Goal: Transaction & Acquisition: Download file/media

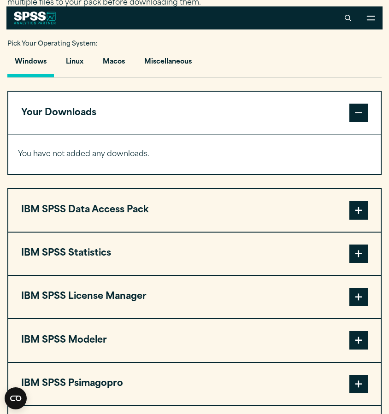
scroll to position [590, 0]
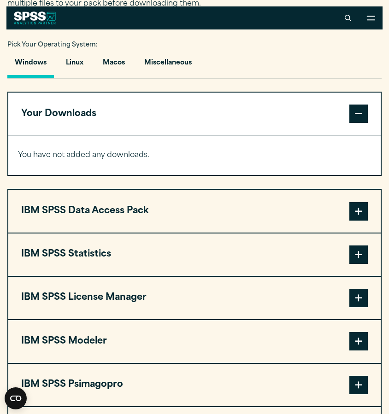
click at [206, 259] on button "IBM SPSS Statistics" at bounding box center [194, 255] width 372 height 42
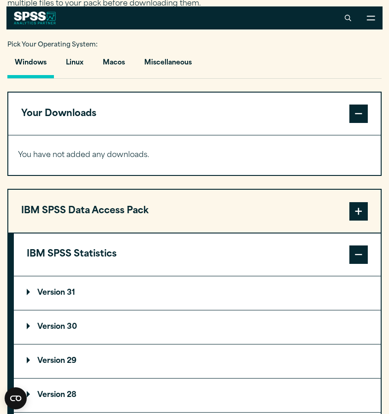
click at [94, 335] on summary "Version 30" at bounding box center [197, 328] width 367 height 34
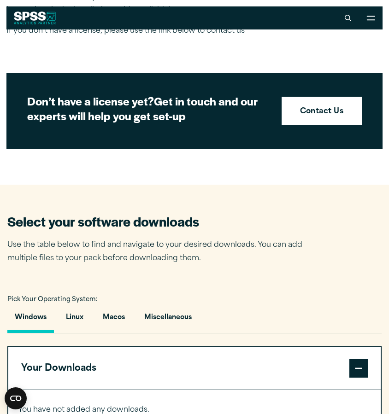
scroll to position [334, 0]
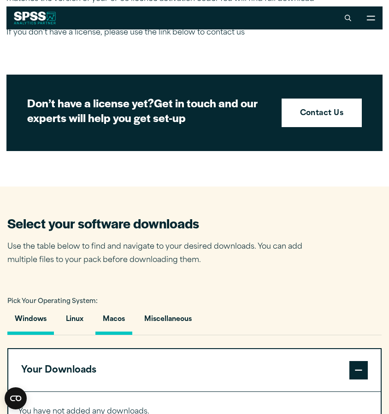
click at [120, 316] on button "Macos" at bounding box center [113, 322] width 37 height 26
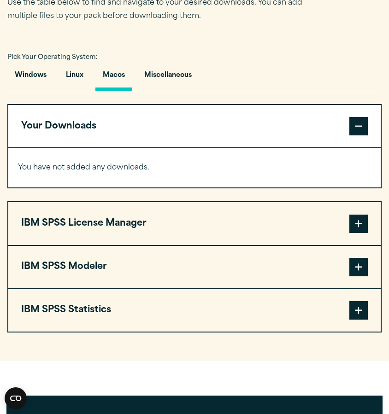
scroll to position [585, 0]
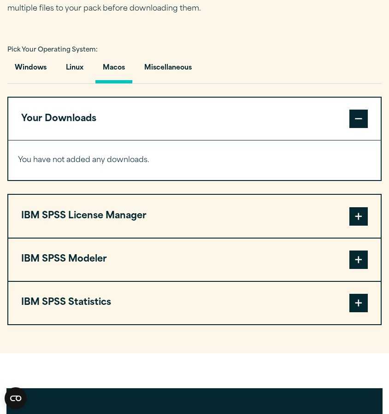
click at [163, 227] on button "IBM SPSS License Manager" at bounding box center [194, 216] width 372 height 42
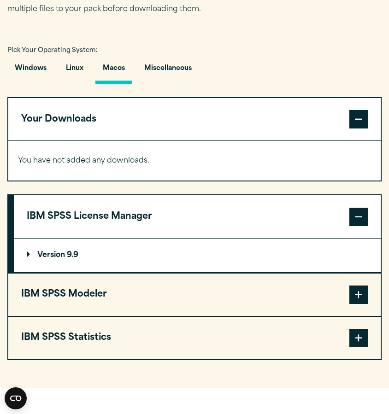
scroll to position [590, 0]
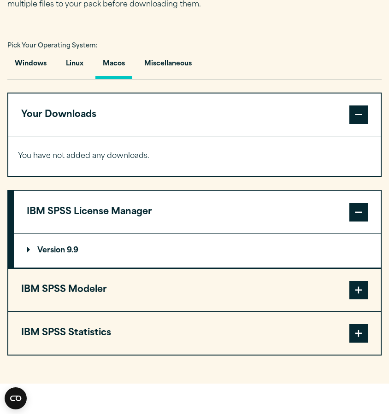
click at [354, 116] on span at bounding box center [358, 115] width 18 height 18
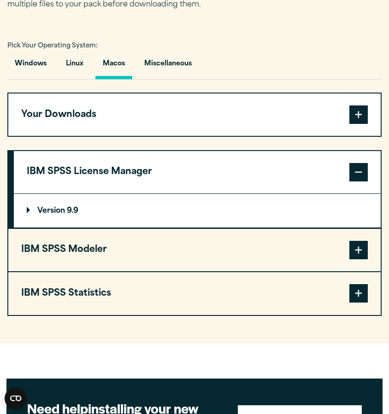
click at [96, 281] on button "IBM SPSS Statistics" at bounding box center [194, 293] width 372 height 42
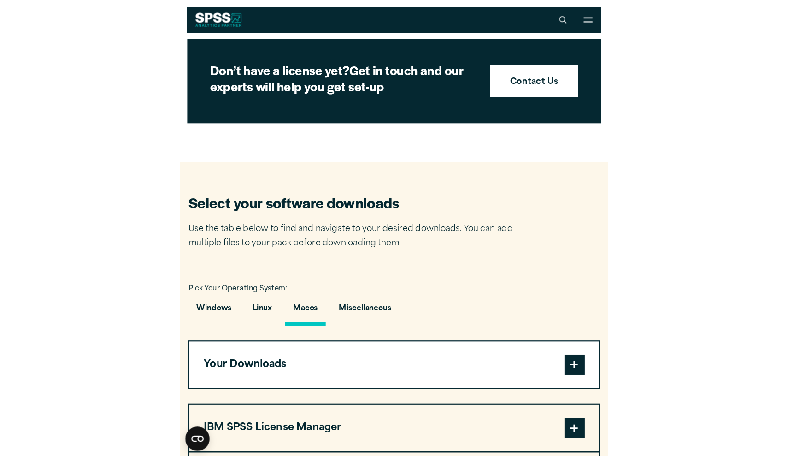
scroll to position [349, 0]
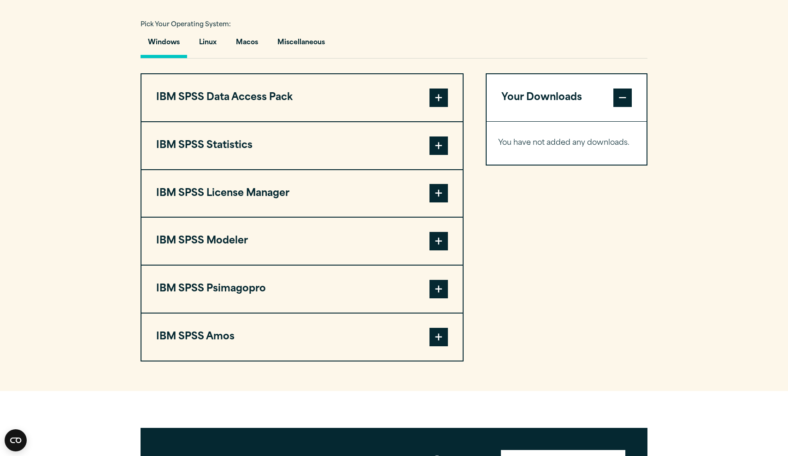
scroll to position [666, 0]
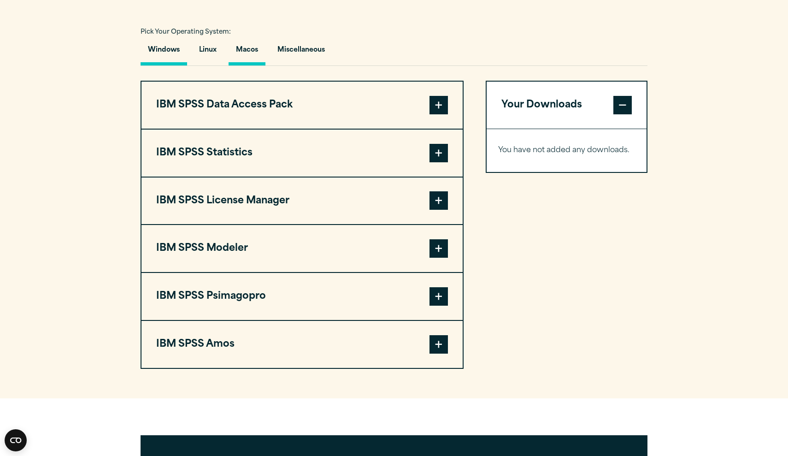
click at [243, 50] on button "Macos" at bounding box center [247, 52] width 37 height 26
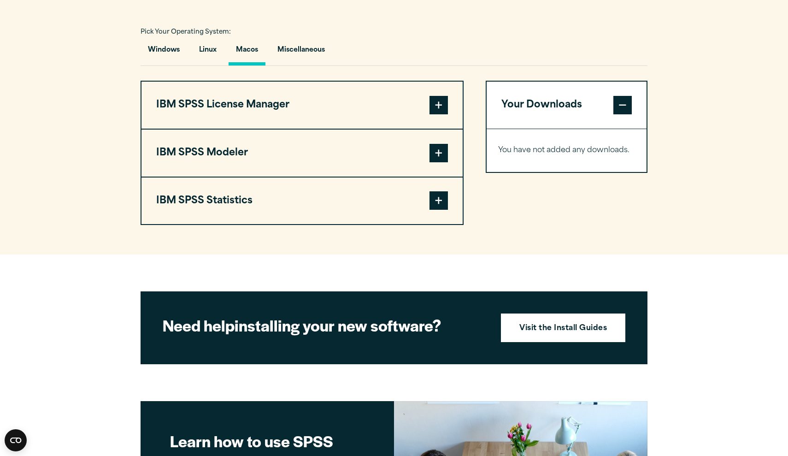
click at [272, 192] on button "IBM SPSS Statistics" at bounding box center [302, 200] width 321 height 47
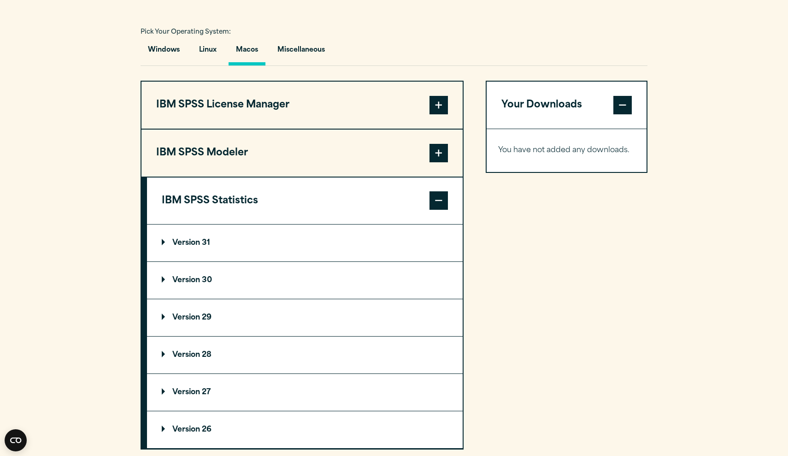
click at [204, 277] on p "Version 30" at bounding box center [187, 280] width 50 height 7
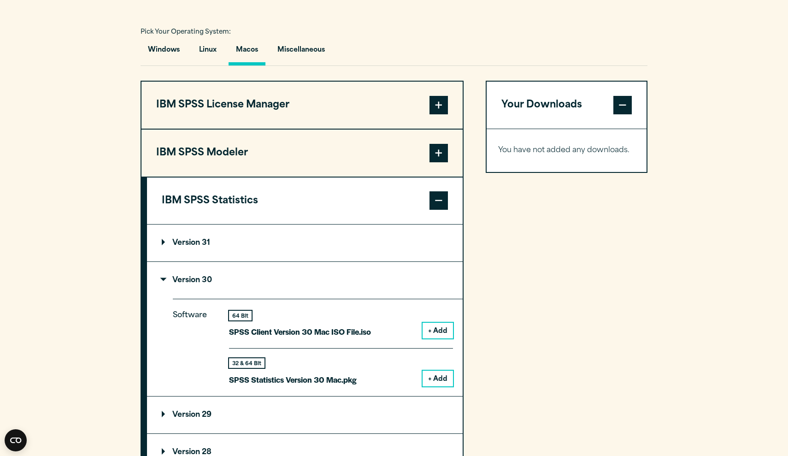
click at [435, 323] on button "+ Add" at bounding box center [438, 331] width 30 height 16
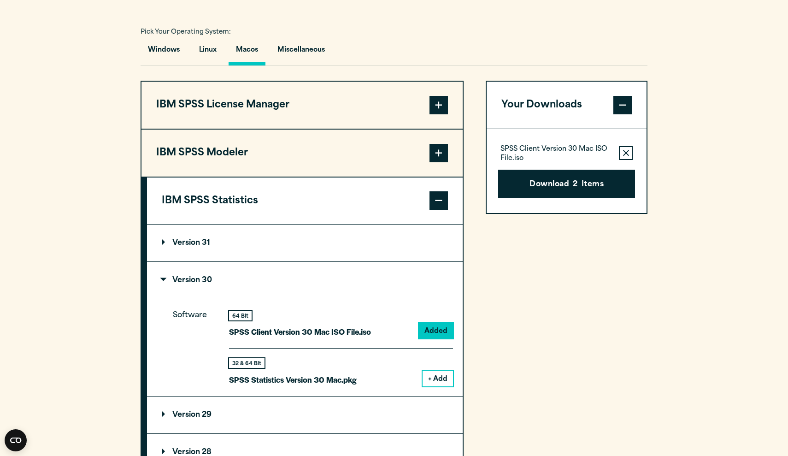
click at [348, 328] on p "SPSS Client Version 30 Mac ISO File.iso" at bounding box center [300, 331] width 142 height 13
click at [558, 181] on button "Download 2 Items" at bounding box center [566, 184] width 137 height 29
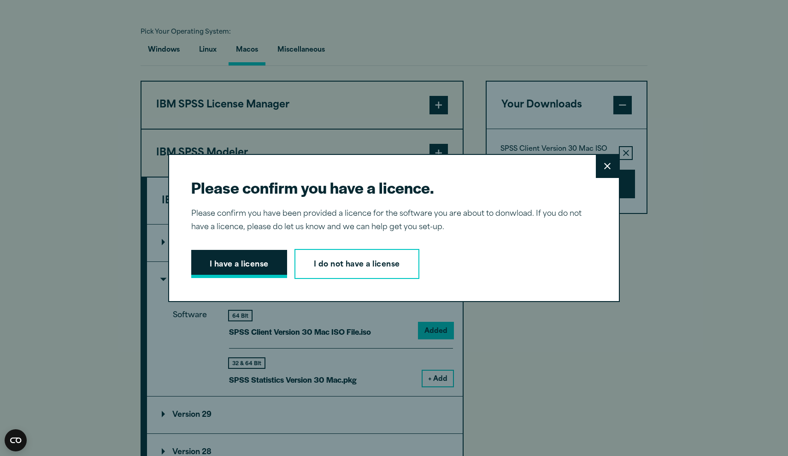
click at [266, 264] on button "I have a license" at bounding box center [239, 264] width 96 height 29
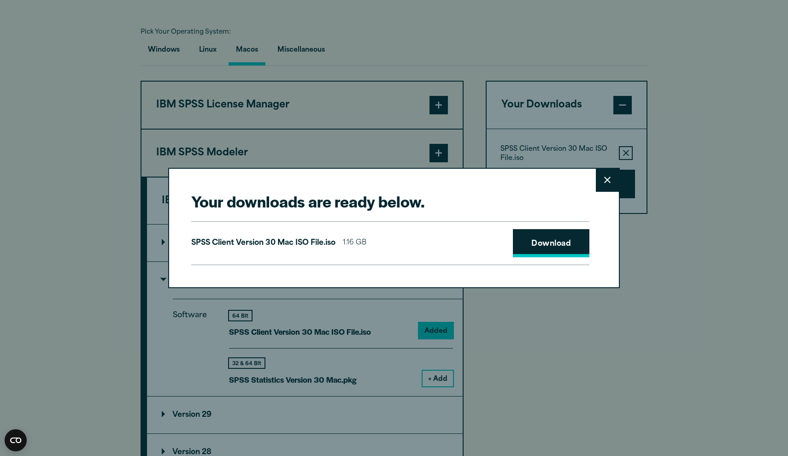
click at [547, 243] on link "Download" at bounding box center [551, 243] width 77 height 29
click at [608, 177] on icon at bounding box center [607, 180] width 6 height 7
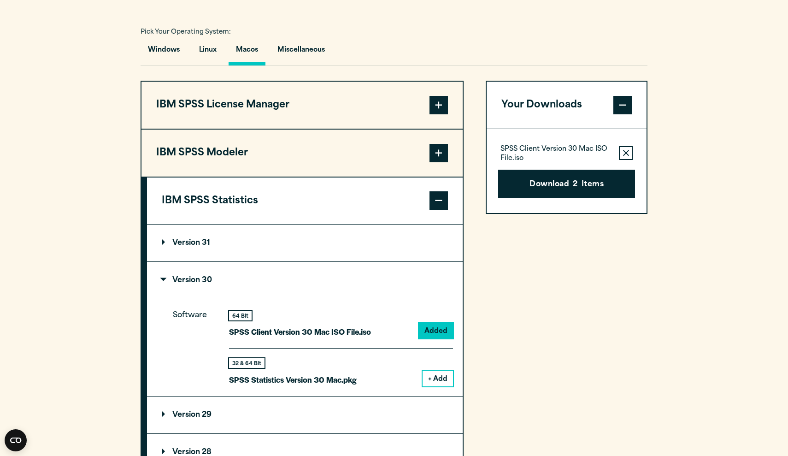
drag, startPoint x: 480, startPoint y: 455, endPoint x: 582, endPoint y: 391, distance: 120.3
click at [582, 391] on div "Your Downloads SPSS Client Version 30 Mac ISO File.iso Remove this item from yo…" at bounding box center [567, 314] width 162 height 466
